Goal: Browse casually

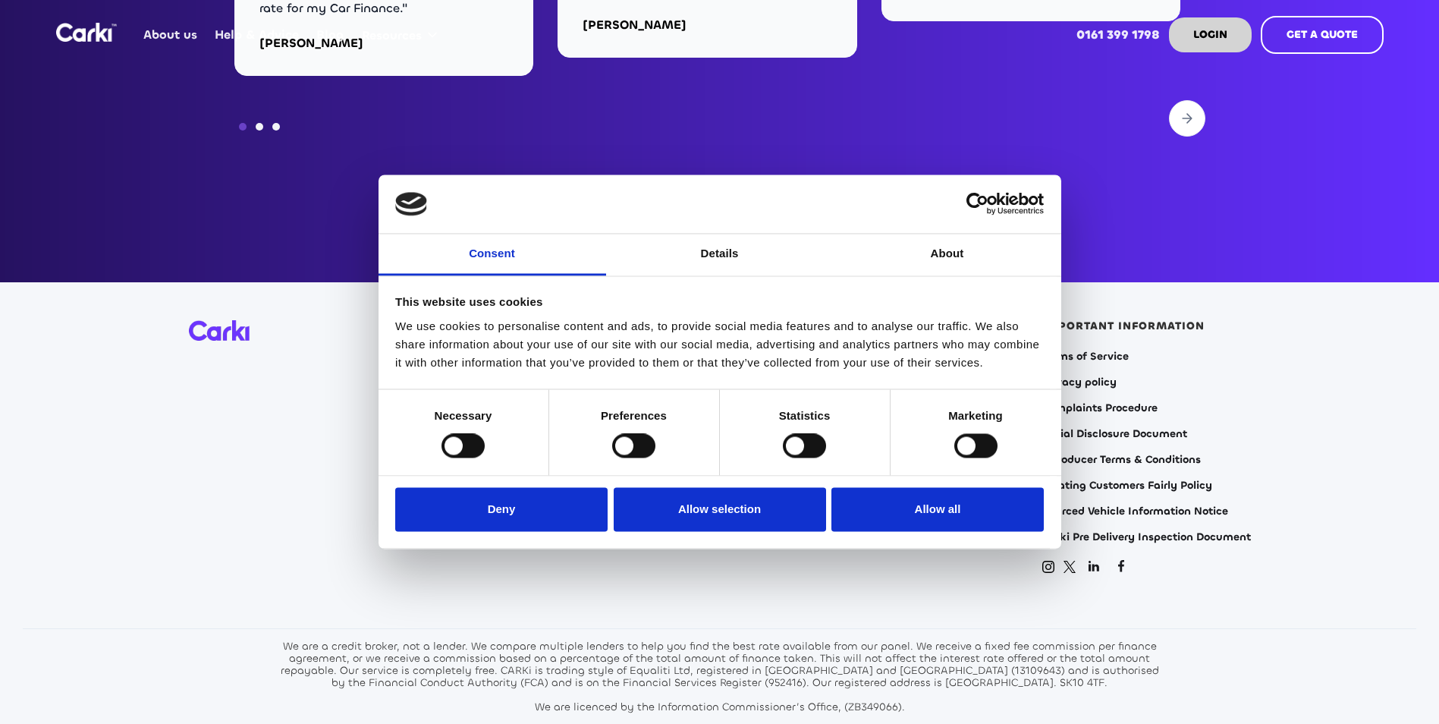
scroll to position [6146, 0]
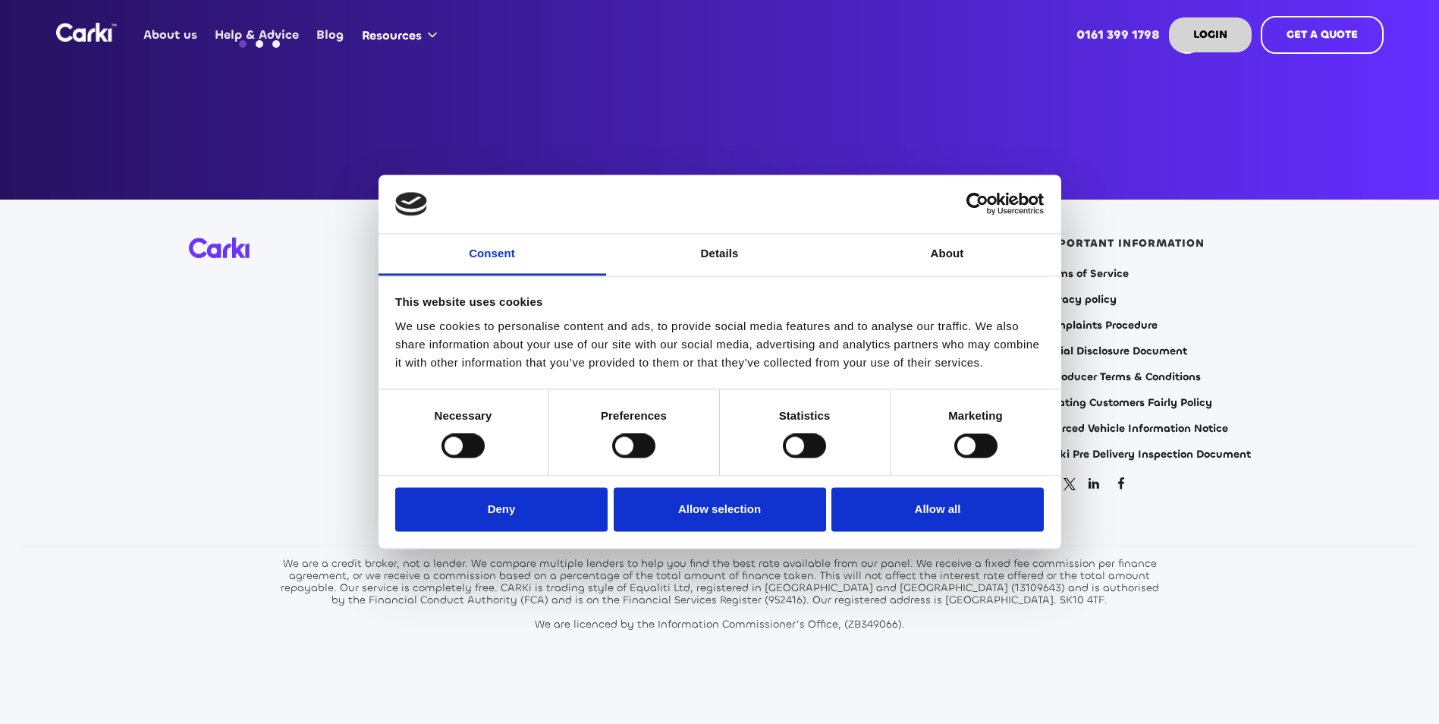
click at [1259, 379] on section "ABOUT How it works Car finance calculator Hire Purchase Personal Contract Purch…" at bounding box center [719, 471] width 1439 height 542
click at [542, 514] on button "Deny" at bounding box center [501, 509] width 212 height 44
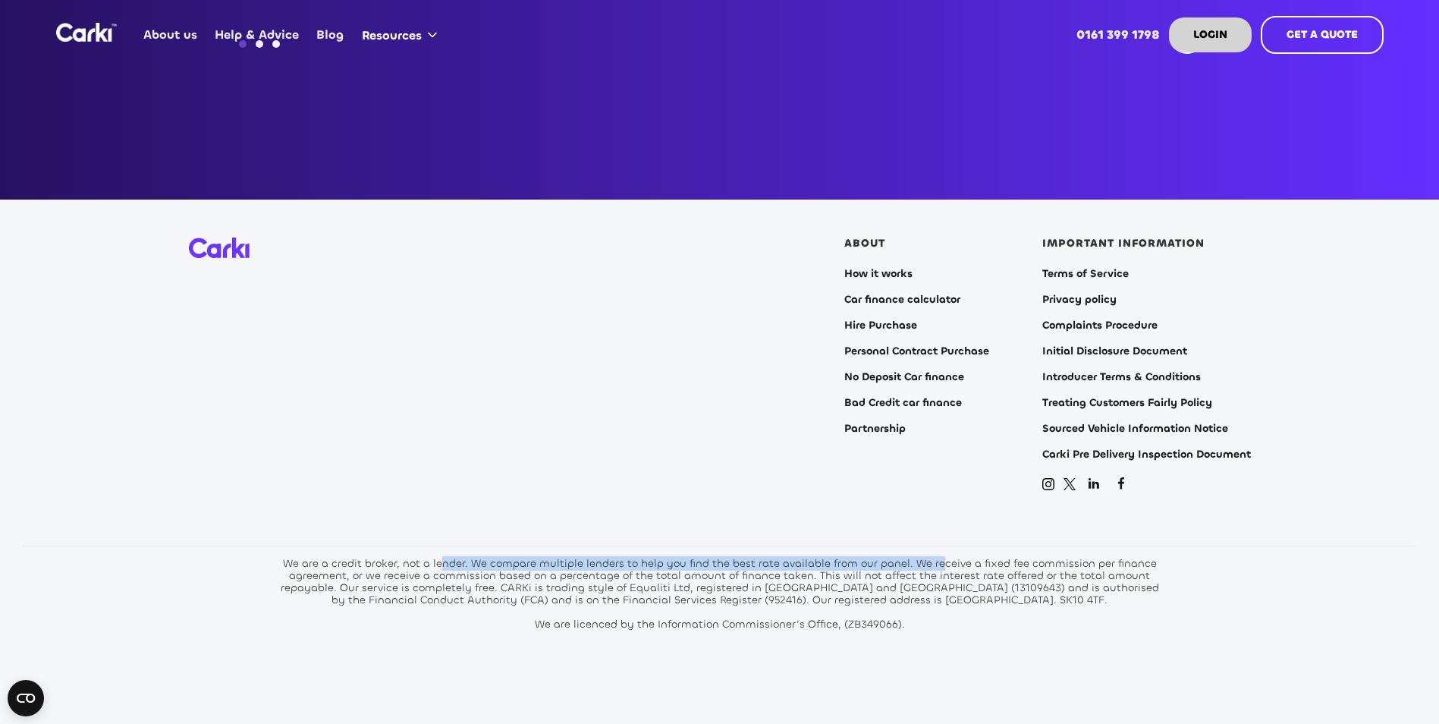
drag, startPoint x: 449, startPoint y: 543, endPoint x: 947, endPoint y: 547, distance: 497.8
click at [947, 558] on div "We are a credit broker, not a lender. We compare multiple lenders to help you f…" at bounding box center [720, 594] width 888 height 73
drag, startPoint x: 947, startPoint y: 547, endPoint x: 901, endPoint y: 570, distance: 51.6
click at [901, 570] on div "We are a credit broker, not a lender. We compare multiple lenders to help you f…" at bounding box center [720, 594] width 888 height 73
click at [825, 571] on div "We are a credit broker, not a lender. We compare multiple lenders to help you f…" at bounding box center [720, 594] width 888 height 73
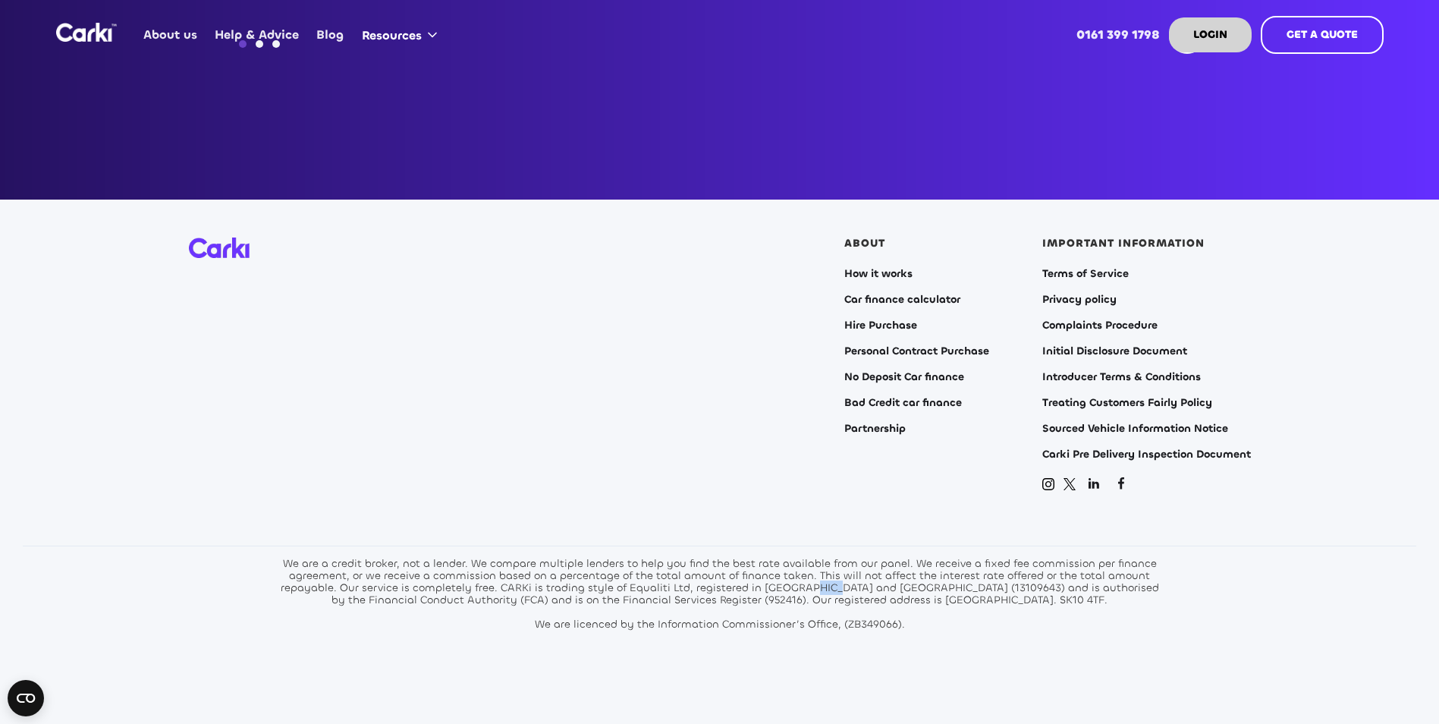
click at [825, 571] on div "We are a credit broker, not a lender. We compare multiple lenders to help you f…" at bounding box center [720, 594] width 888 height 73
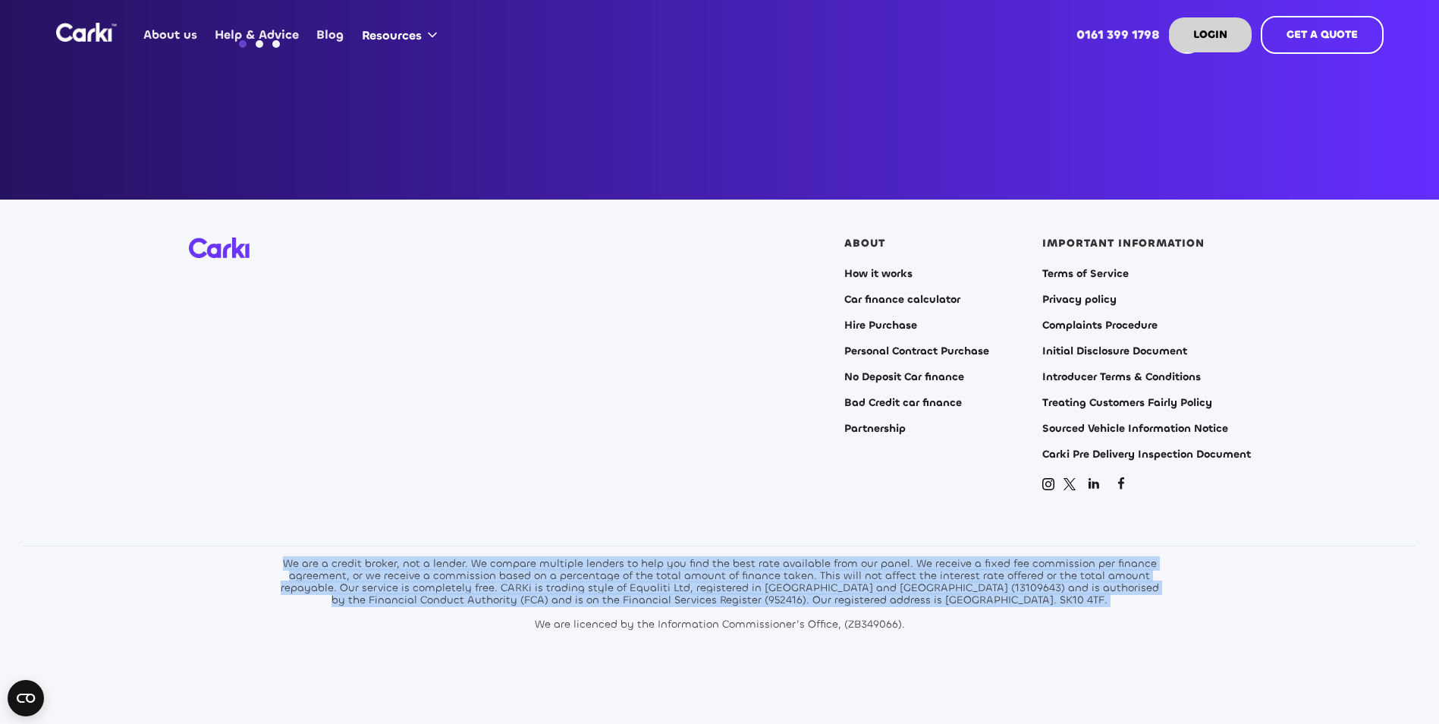
click at [825, 571] on div "We are a credit broker, not a lender. We compare multiple lenders to help you f…" at bounding box center [720, 594] width 888 height 73
drag, startPoint x: 825, startPoint y: 571, endPoint x: 571, endPoint y: 560, distance: 254.4
click at [571, 560] on div "We are a credit broker, not a lender. We compare multiple lenders to help you f…" at bounding box center [720, 594] width 888 height 73
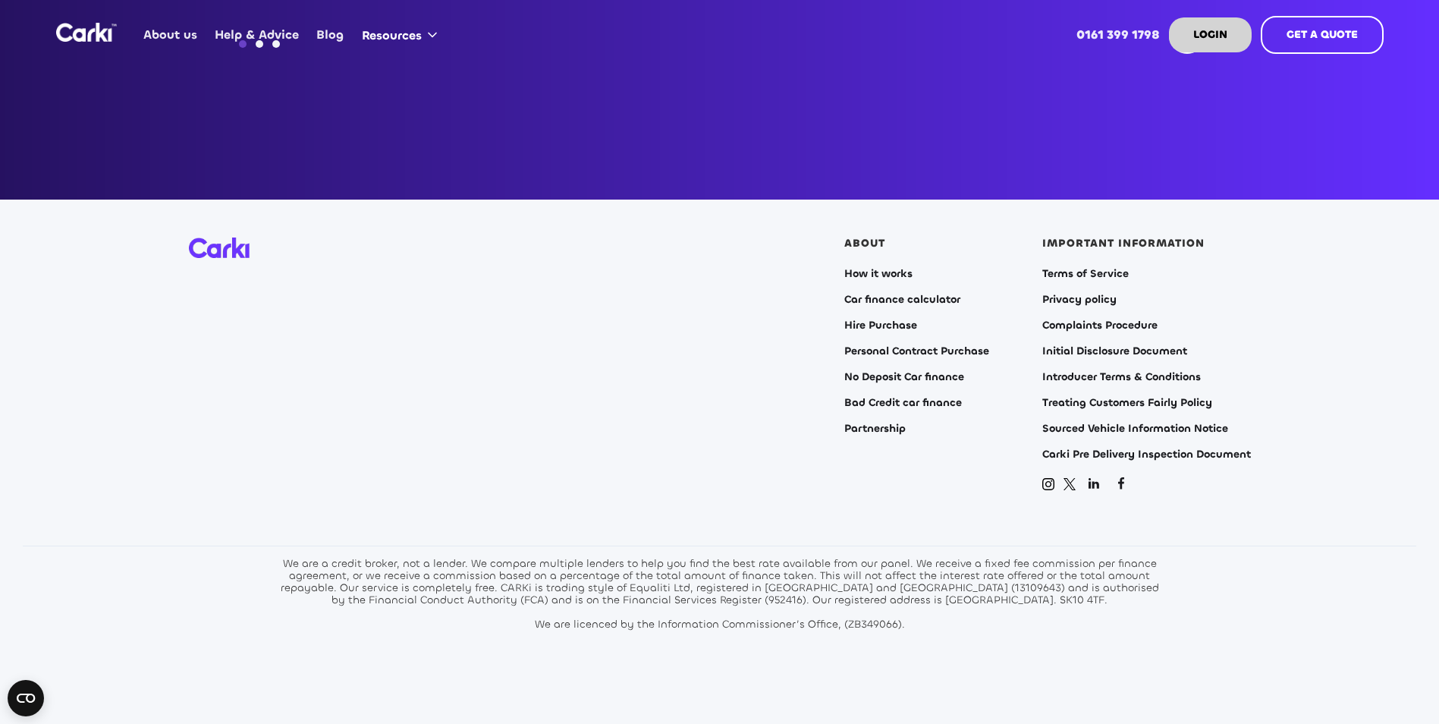
click at [499, 558] on div "We are a credit broker, not a lender. We compare multiple lenders to help you f…" at bounding box center [720, 594] width 888 height 73
drag, startPoint x: 1114, startPoint y: 541, endPoint x: 1141, endPoint y: 543, distance: 27.4
click at [1141, 558] on div "We are a credit broker, not a lender. We compare multiple lenders to help you f…" at bounding box center [720, 594] width 888 height 73
drag, startPoint x: 525, startPoint y: 557, endPoint x: 1048, endPoint y: 543, distance: 523.0
click at [1048, 558] on div "We are a credit broker, not a lender. We compare multiple lenders to help you f…" at bounding box center [720, 594] width 888 height 73
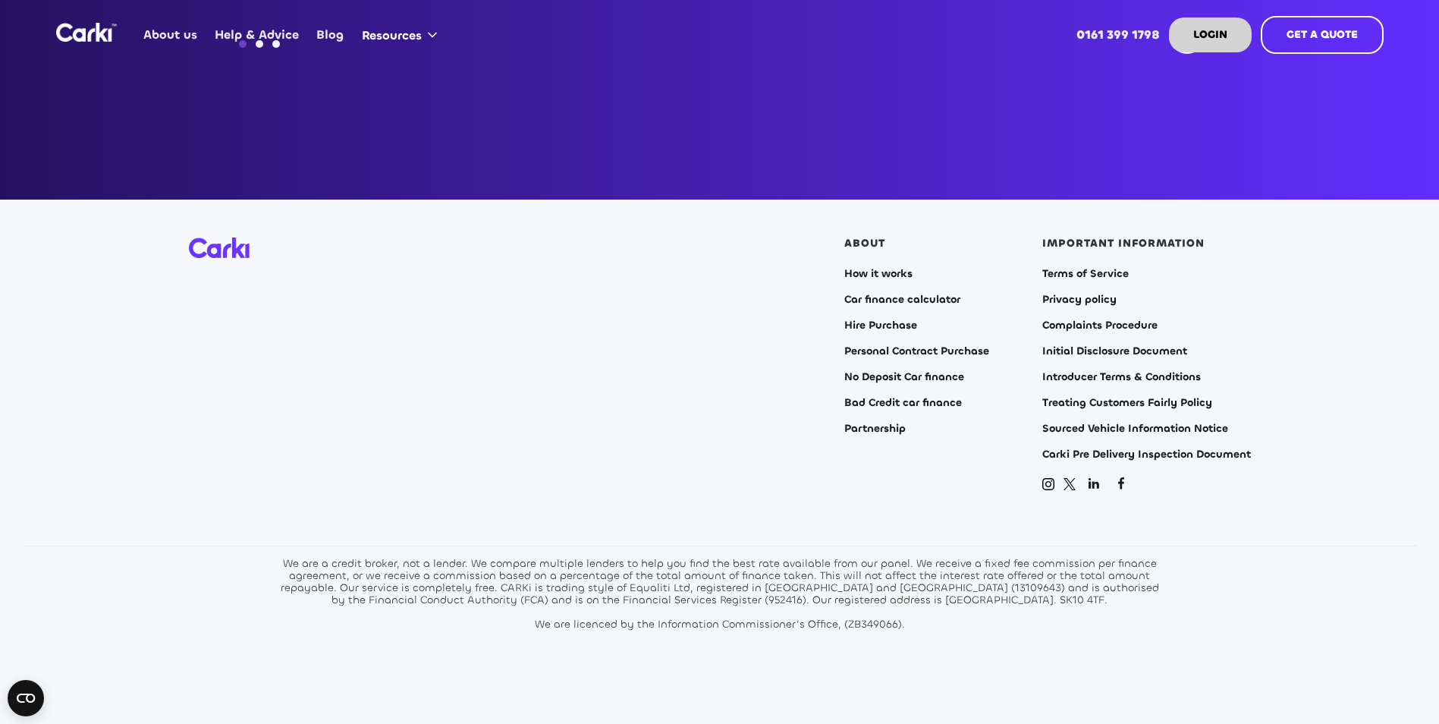
drag, startPoint x: 1048, startPoint y: 543, endPoint x: 990, endPoint y: 568, distance: 62.6
click at [990, 568] on div "We are a credit broker, not a lender. We compare multiple lenders to help you f…" at bounding box center [720, 594] width 888 height 73
click at [1131, 558] on div "We are a credit broker, not a lender. We compare multiple lenders to help you f…" at bounding box center [720, 594] width 888 height 73
click at [473, 572] on div "We are a credit broker, not a lender. We compare multiple lenders to help you f…" at bounding box center [720, 594] width 888 height 73
drag, startPoint x: 583, startPoint y: 570, endPoint x: 675, endPoint y: 570, distance: 91.1
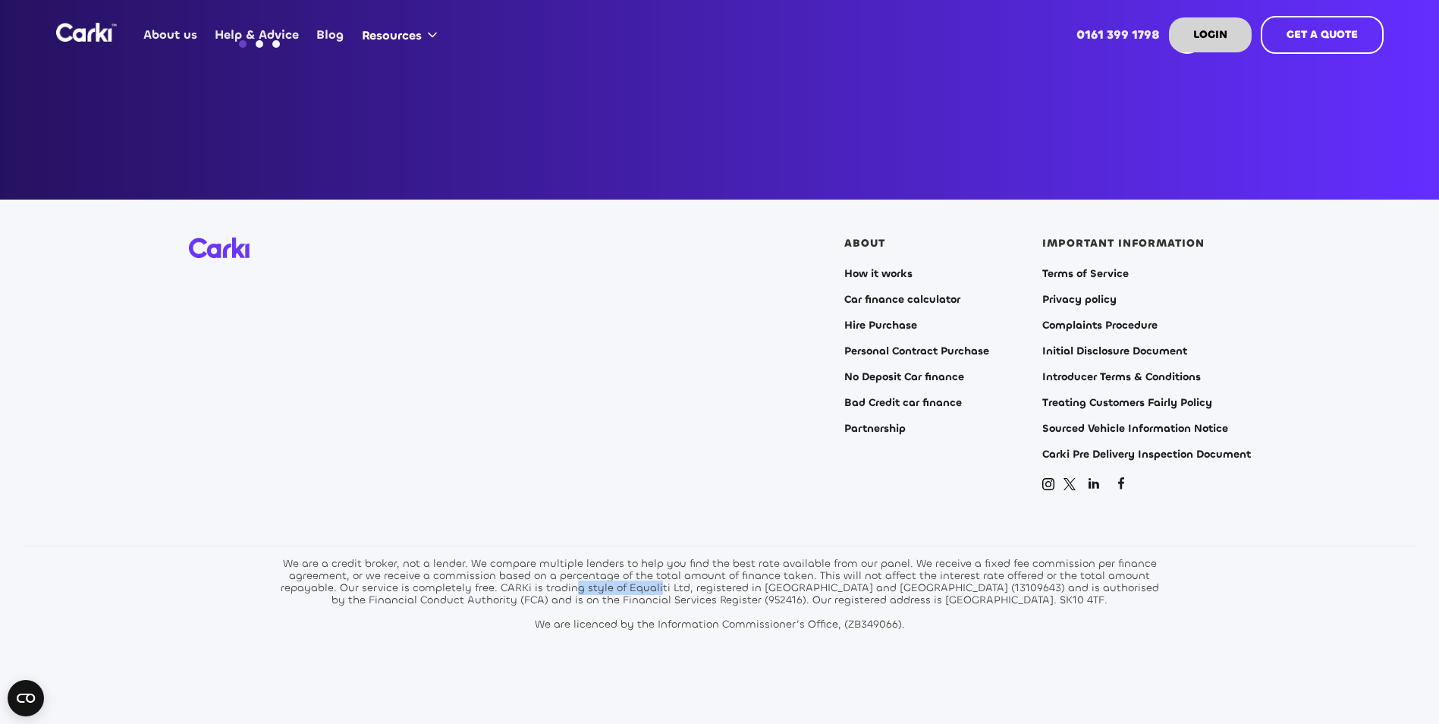
click at [675, 570] on div "We are a credit broker, not a lender. We compare multiple lenders to help you f…" at bounding box center [720, 594] width 888 height 73
drag, startPoint x: 675, startPoint y: 570, endPoint x: 741, endPoint y: 572, distance: 66.1
click at [741, 572] on div "We are a credit broker, not a lender. We compare multiple lenders to help you f…" at bounding box center [720, 594] width 888 height 73
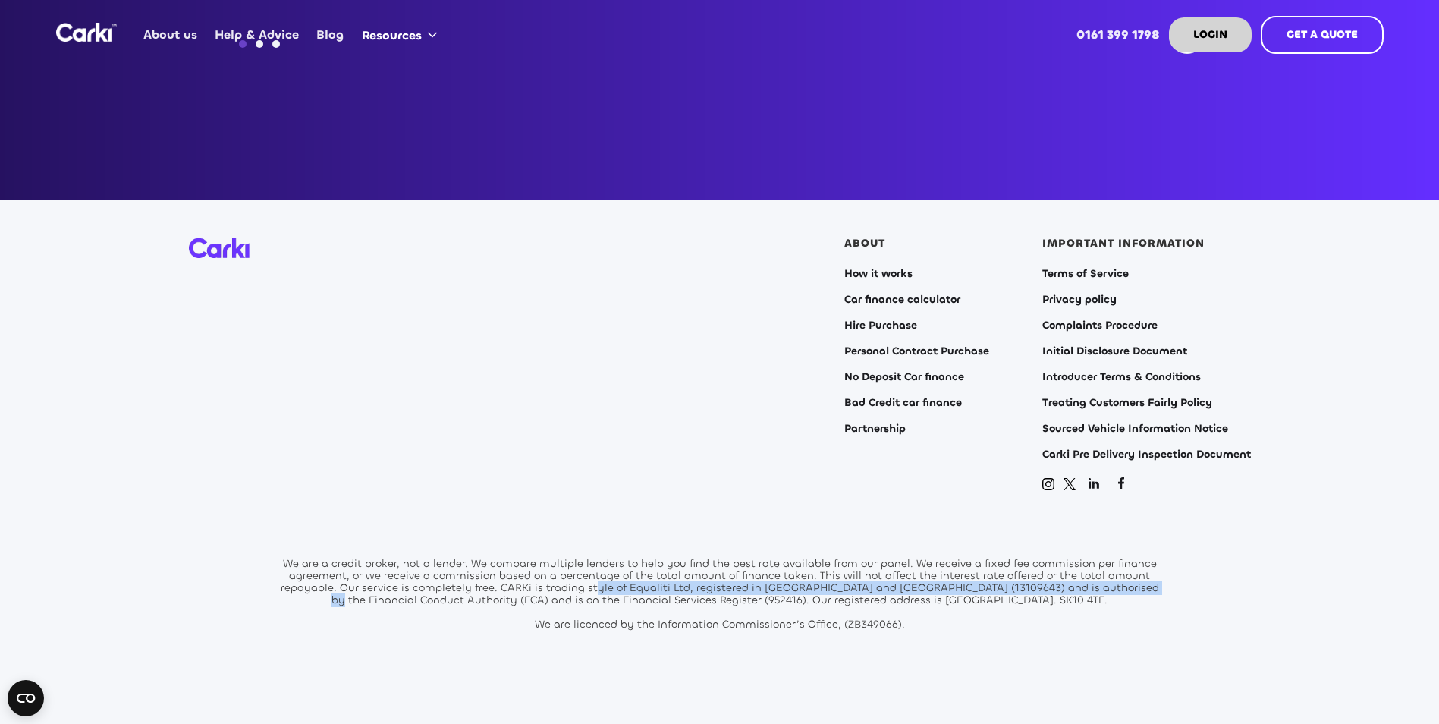
drag, startPoint x: 604, startPoint y: 568, endPoint x: 1198, endPoint y: 566, distance: 594.1
click at [1198, 566] on section "ABOUT How it works Car finance calculator Hire Purchase Personal Contract Purch…" at bounding box center [719, 471] width 1439 height 542
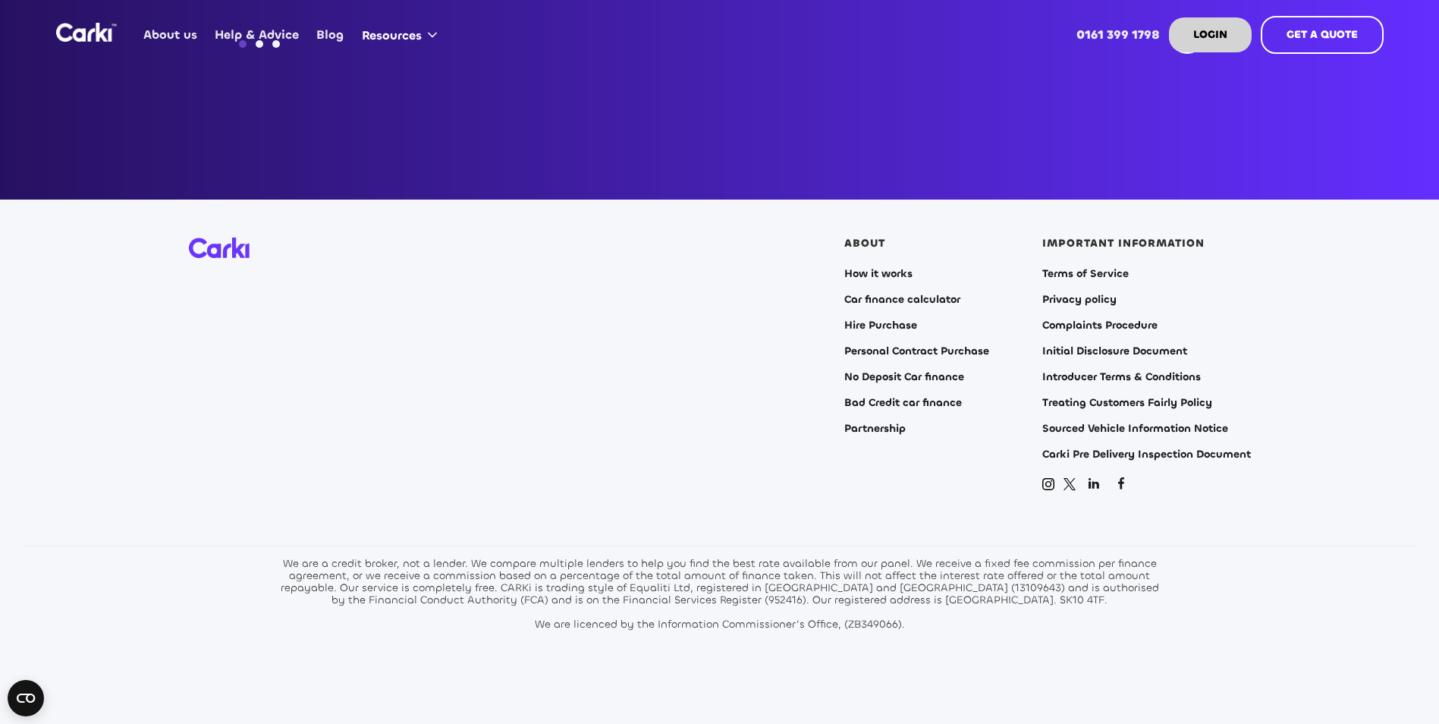
click at [750, 585] on div "We are a credit broker, not a lender. We compare multiple lenders to help you f…" at bounding box center [720, 594] width 888 height 73
click at [659, 570] on div "We are a credit broker, not a lender. We compare multiple lenders to help you f…" at bounding box center [720, 594] width 888 height 73
drag, startPoint x: 659, startPoint y: 570, endPoint x: 683, endPoint y: 570, distance: 23.5
click at [683, 570] on div "We are a credit broker, not a lender. We compare multiple lenders to help you f…" at bounding box center [720, 594] width 888 height 73
copy div "Equaliti Ltd"
